Goal: Task Accomplishment & Management: Manage account settings

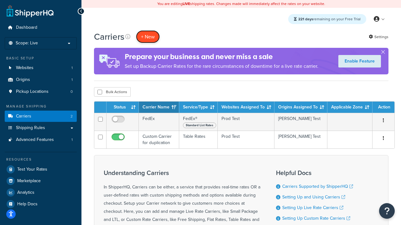
click at [148, 37] on button "+ New" at bounding box center [148, 36] width 24 height 13
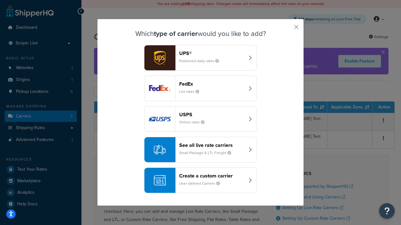
click at [200, 89] on div "FedEx List rates" at bounding box center [211, 88] width 65 height 15
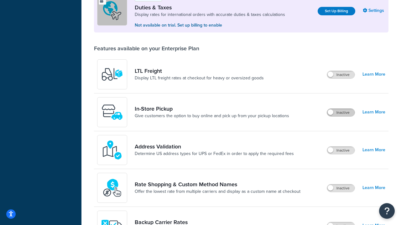
scroll to position [191, 0]
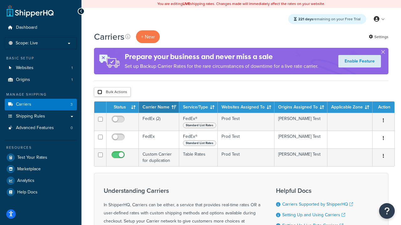
click at [100, 92] on input "checkbox" at bounding box center [99, 92] width 5 height 5
checkbox input "true"
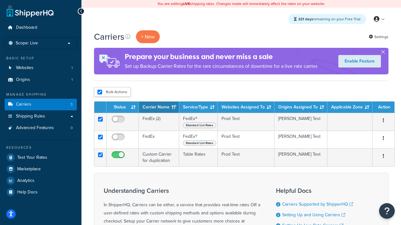
click at [0, 0] on button "Delete" at bounding box center [0, 0] width 0 height 0
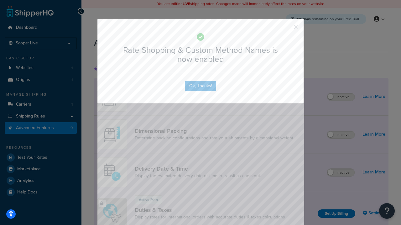
scroll to position [279, 0]
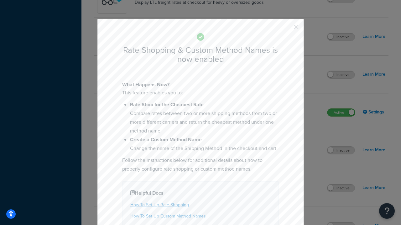
click at [287, 29] on button "button" at bounding box center [287, 29] width 2 height 2
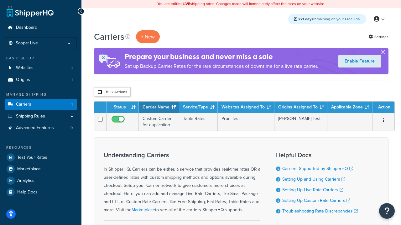
click at [100, 92] on input "checkbox" at bounding box center [99, 92] width 5 height 5
checkbox input "true"
click at [0, 0] on button "Delete" at bounding box center [0, 0] width 0 height 0
